Goal: Task Accomplishment & Management: Use online tool/utility

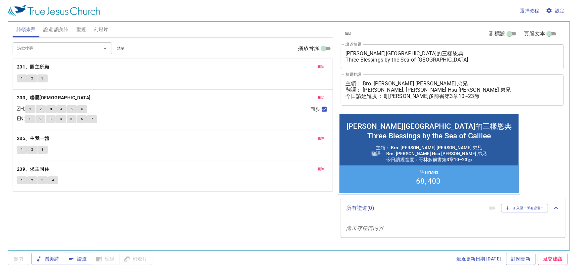
click at [318, 67] on span "刪除" at bounding box center [321, 67] width 7 height 6
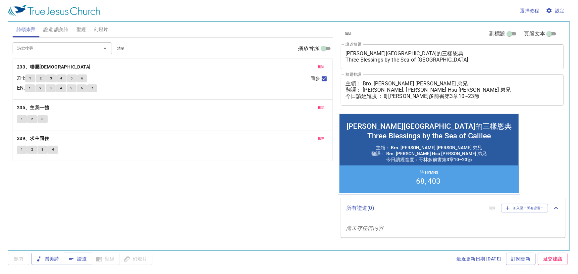
click at [318, 67] on span "刪除" at bounding box center [321, 67] width 7 height 6
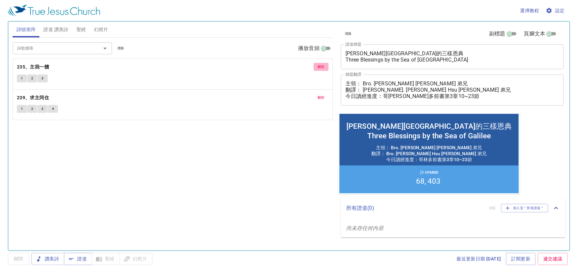
click at [318, 67] on span "刪除" at bounding box center [321, 67] width 7 height 6
click at [65, 27] on span "證道 讚美詩" at bounding box center [55, 30] width 25 height 8
click at [319, 66] on span "刪除" at bounding box center [321, 67] width 7 height 6
click at [319, 95] on span "刪除" at bounding box center [321, 98] width 7 height 6
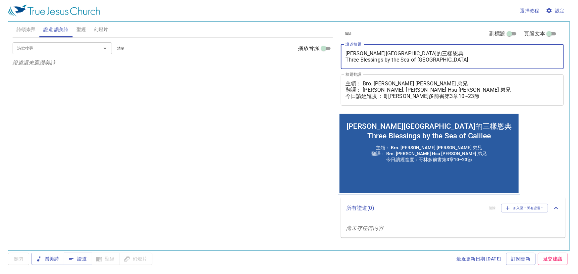
drag, startPoint x: 443, startPoint y: 62, endPoint x: 329, endPoint y: 50, distance: 114.6
click at [329, 50] on div "詩頌崇拜 證道 讚美詩 聖經 幻燈片 詩歌搜尋 詩歌搜尋 清除 播放音頻 詩頌崇拜還未選讚美詩 詩歌搜尋 詩歌搜尋 清除 播放音頻 證道還未選讚美詩 創世記 …" at bounding box center [289, 133] width 559 height 229
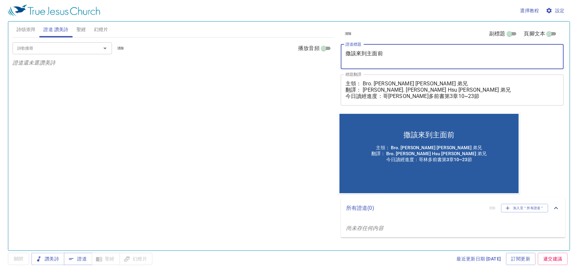
type textarea "撒該來到主面前"
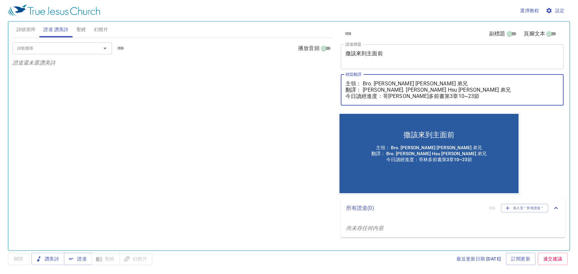
drag, startPoint x: 364, startPoint y: 84, endPoint x: 501, endPoint y: 84, distance: 136.2
click at [501, 84] on textarea "主領： Bro. Vincent Chien 簡志恆 弟兄 翻譯： Bro. Joe Hsu 許瑾懷 弟兄 今日讀經進度：哥林多前書第3章10~23節" at bounding box center [453, 90] width 214 height 19
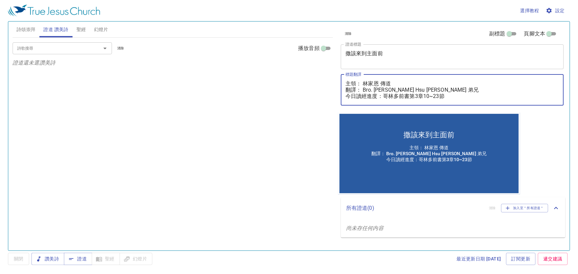
drag, startPoint x: 428, startPoint y: 90, endPoint x: 342, endPoint y: 91, distance: 85.5
click at [342, 91] on div "主領： 林家恩 傳道 翻譯： Bro. Joe Hsu 許瑾懷 弟兄 今日讀經進度：哥林多前書第3章10~23節 x 標題翻譯" at bounding box center [452, 90] width 223 height 31
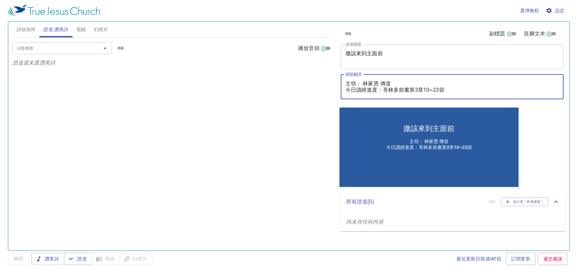
drag, startPoint x: 384, startPoint y: 89, endPoint x: 458, endPoint y: 89, distance: 73.6
click at [458, 89] on textarea "主領： 林家恩 傳道 今日讀經進度：哥林多前書第3章10~23節" at bounding box center [453, 87] width 214 height 13
drag, startPoint x: 459, startPoint y: 86, endPoint x: 414, endPoint y: 90, distance: 45.9
click at [456, 88] on textarea "主領： 林家恩 傳道 今日讀經進度：哥林多前書第3章10~23節" at bounding box center [453, 87] width 214 height 13
click at [421, 88] on textarea "主領： 林家恩 傳道 今日讀經進度：哥林多前書第3章10~23節" at bounding box center [453, 87] width 214 height 13
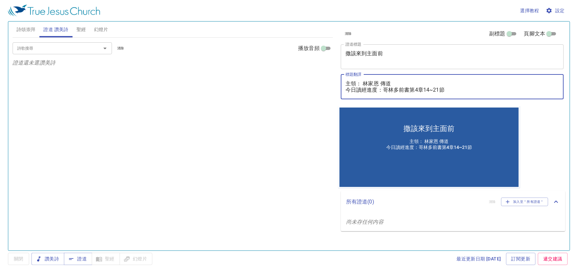
type textarea "主領： 林家恩 傳道 今日讀經進度：哥林多前書第4章14~21節"
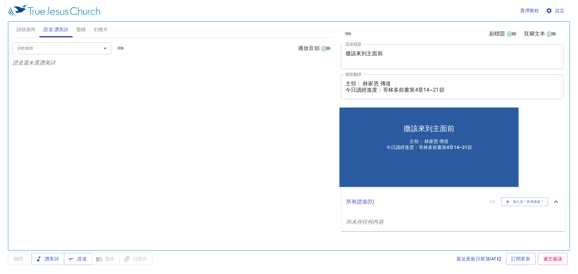
drag, startPoint x: 459, startPoint y: 93, endPoint x: 347, endPoint y: 89, distance: 112.1
click at [347, 89] on div "主領： 林家恩 傳道 今日讀經進度：哥林多前書第4章14~21節 x 標題翻譯" at bounding box center [452, 87] width 223 height 25
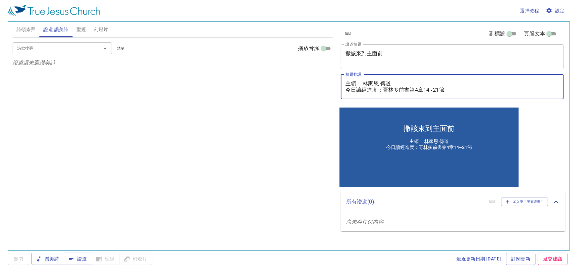
click at [372, 84] on textarea "主領： 林家恩 傳道 今日讀經進度：哥林多前書第4章14~21節" at bounding box center [453, 87] width 214 height 13
click at [465, 89] on textarea "主領： 林家恩 傳道 今日讀經進度：哥林多前書第4章14~21節" at bounding box center [453, 87] width 214 height 13
click at [84, 34] on button "聖經" at bounding box center [82, 30] width 18 height 16
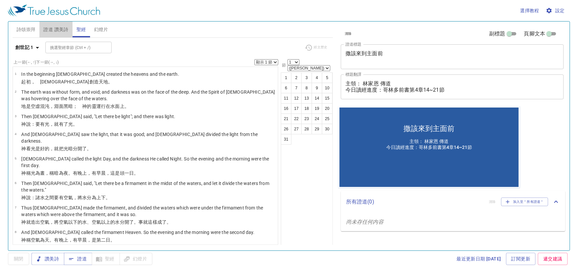
click at [60, 29] on span "證道 讚美詩" at bounding box center [55, 30] width 25 height 8
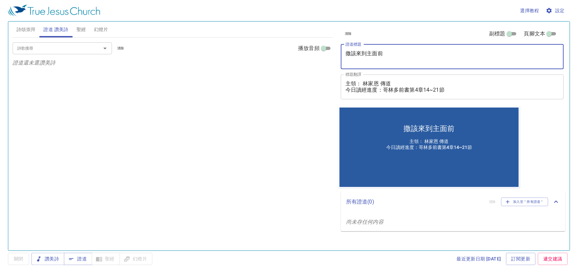
drag, startPoint x: 388, startPoint y: 53, endPoint x: 322, endPoint y: 53, distance: 66.0
click at [322, 53] on div "詩頌崇拜 證道 讚美詩 聖經 幻燈片 詩歌搜尋 詩歌搜尋 清除 播放音頻 詩頌崇拜還未選讚美詩 詩歌搜尋 詩歌搜尋 清除 播放音頻 證道還未選讚美詩 創世記 …" at bounding box center [289, 133] width 559 height 229
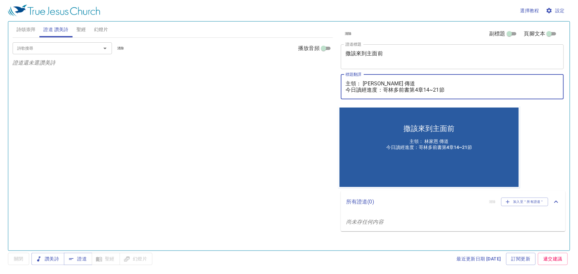
drag, startPoint x: 365, startPoint y: 84, endPoint x: 404, endPoint y: 80, distance: 39.6
click at [404, 81] on textarea "主領： 林家恩 傳道 今日讀經進度：哥林多前書第4章14~21節" at bounding box center [453, 87] width 214 height 13
click at [408, 83] on textarea "主領： 林家恩 傳道 今日讀經進度：哥林多前書第4章14~21節" at bounding box center [453, 87] width 214 height 13
click at [57, 46] on input "詩歌搜尋" at bounding box center [53, 48] width 76 height 8
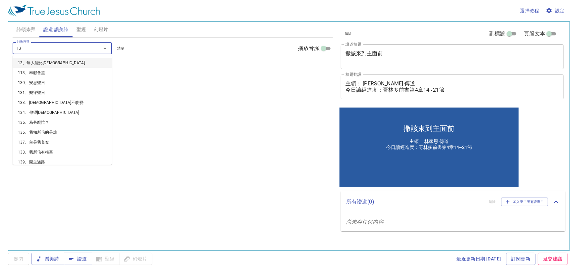
type input "135"
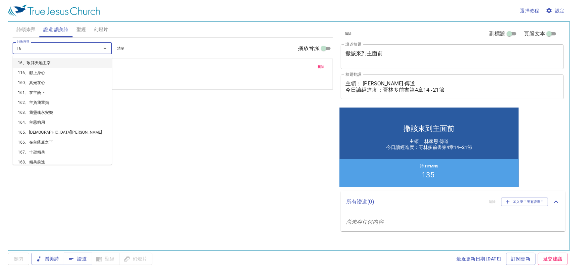
type input "160"
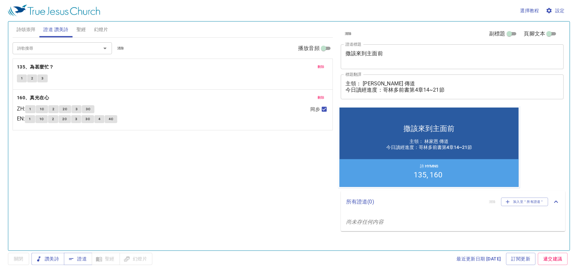
click at [177, 158] on div "詩歌搜尋 詩歌搜尋 清除 播放音頻 刪除 135、為甚麼忙？ 1 2 3 刪除 160、真光在心 ZH : 1 1C 2 2C 3 3C EN : 1 1C …" at bounding box center [173, 141] width 321 height 207
click at [80, 261] on span "證道" at bounding box center [78, 259] width 18 height 8
click at [200, 143] on div "詩歌搜尋 詩歌搜尋 清除 播放音頻 刪除 135、為甚麼忙？ 1 2 3 刪除 160、真光在心 ZH : 1 1C 2 2C 3 3C EN : 1 1C …" at bounding box center [173, 141] width 321 height 207
click at [31, 33] on button "詩頌崇拜" at bounding box center [26, 30] width 27 height 16
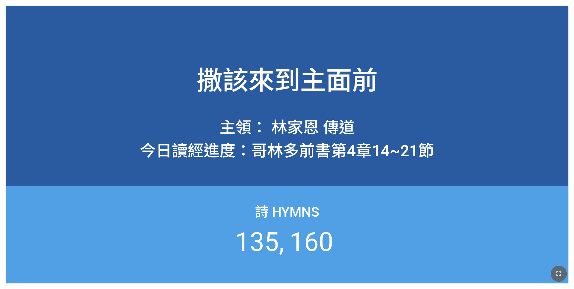
click at [557, 270] on icon "button" at bounding box center [559, 273] width 8 height 8
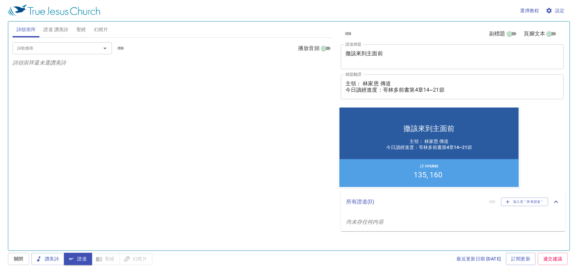
click at [61, 51] on input "詩歌搜尋" at bounding box center [53, 48] width 76 height 8
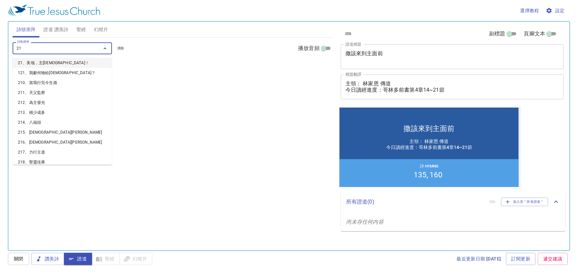
type input "218"
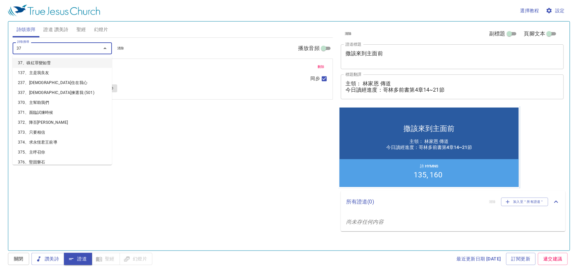
type input "379"
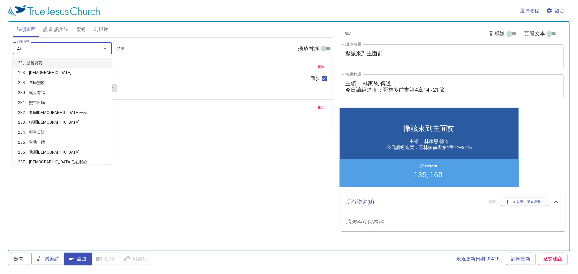
type input "235"
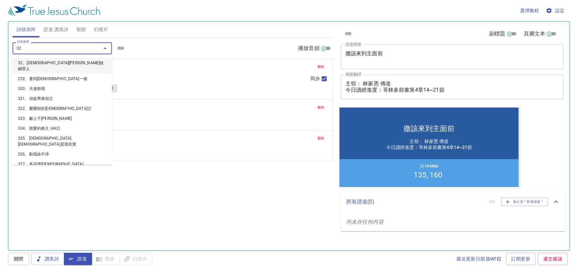
type input "321"
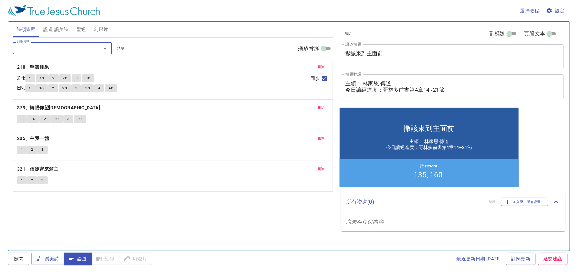
click at [37, 63] on b "218、聖靈佳果" at bounding box center [33, 67] width 32 height 8
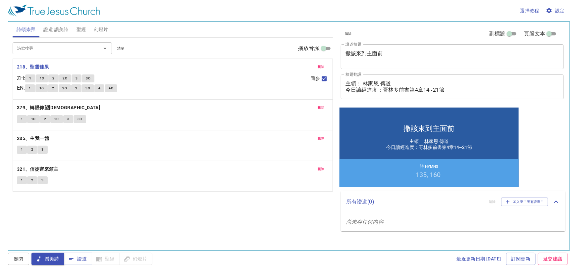
click at [31, 79] on span "1" at bounding box center [30, 79] width 2 height 6
click at [44, 79] on span "1C" at bounding box center [42, 79] width 5 height 6
click at [54, 79] on span "2" at bounding box center [53, 79] width 2 height 6
click at [182, 59] on div "詩歌搜尋 詩歌搜尋 清除 播放音頻" at bounding box center [173, 48] width 321 height 21
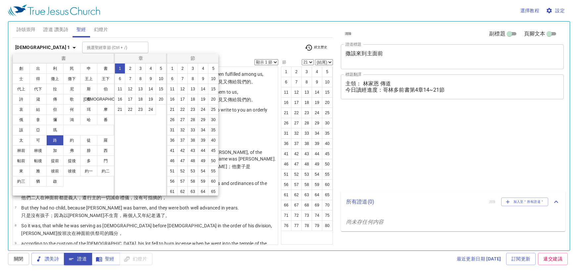
select select "21"
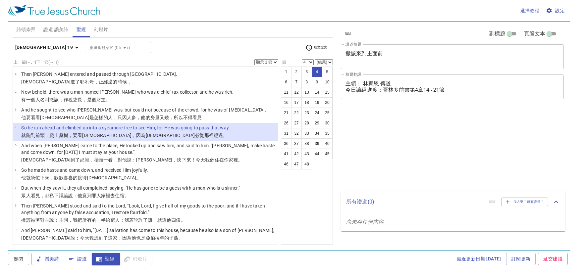
select select "4"
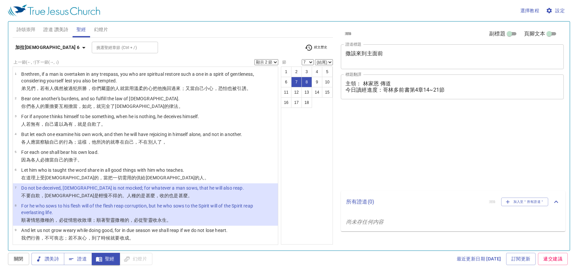
select select "2"
select select "7"
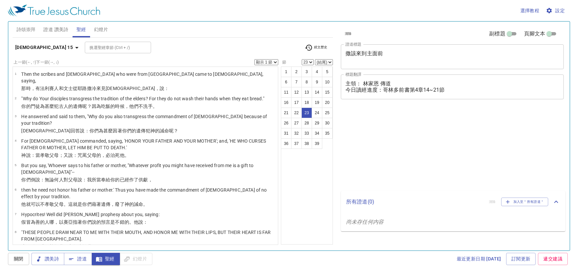
select select "23"
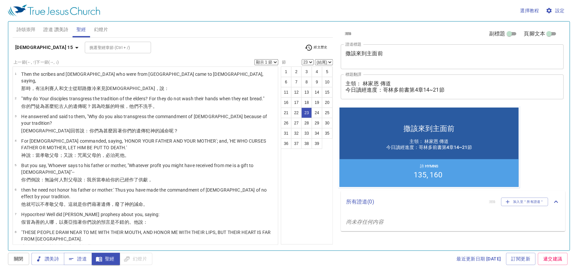
scroll to position [337, 0]
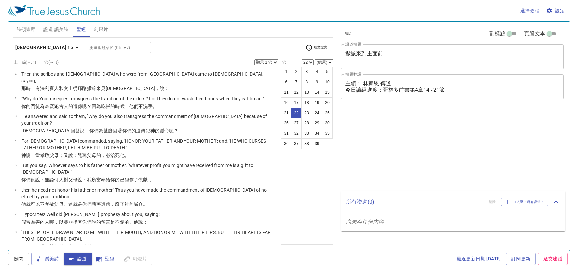
select select "22"
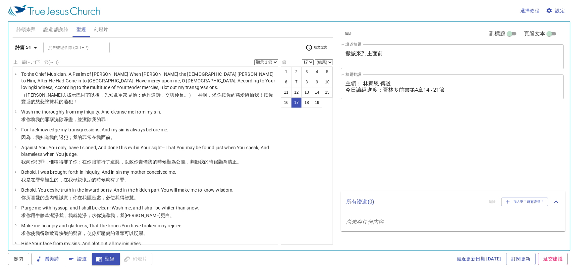
select select "17"
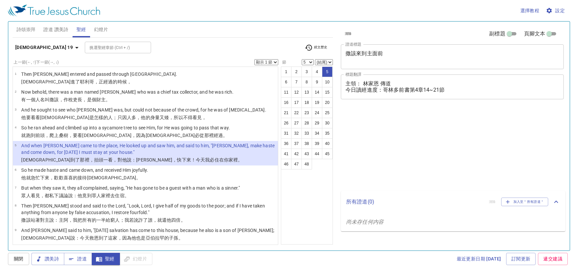
select select "5"
